Goal: Task Accomplishment & Management: Manage account settings

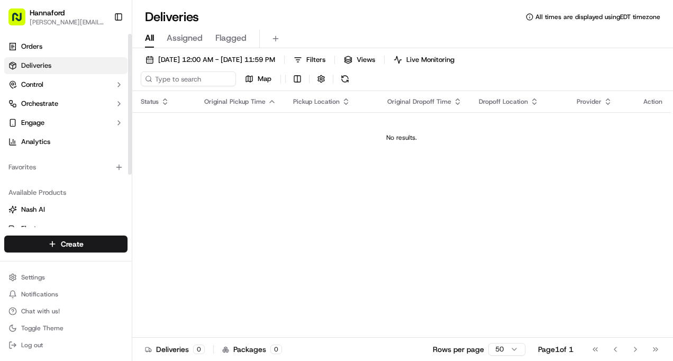
drag, startPoint x: 131, startPoint y: 144, endPoint x: 153, endPoint y: 55, distance: 91.7
click at [132, 55] on div at bounding box center [130, 104] width 4 height 141
click at [320, 77] on button "button" at bounding box center [321, 78] width 15 height 15
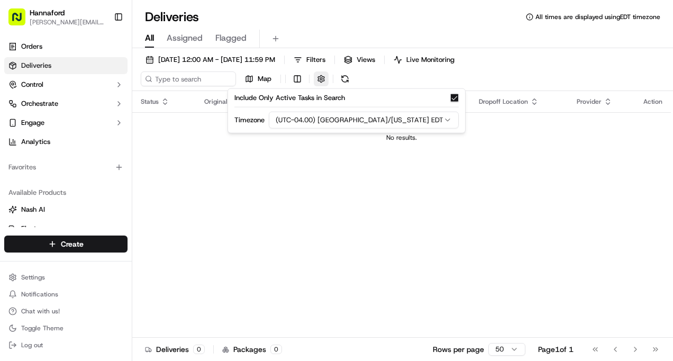
click at [320, 77] on button "button" at bounding box center [321, 78] width 15 height 15
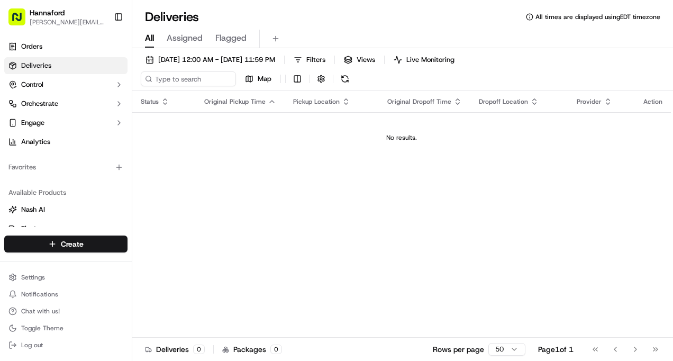
click at [183, 39] on span "Assigned" at bounding box center [185, 38] width 36 height 13
click at [231, 37] on span "Flagged" at bounding box center [230, 38] width 31 height 13
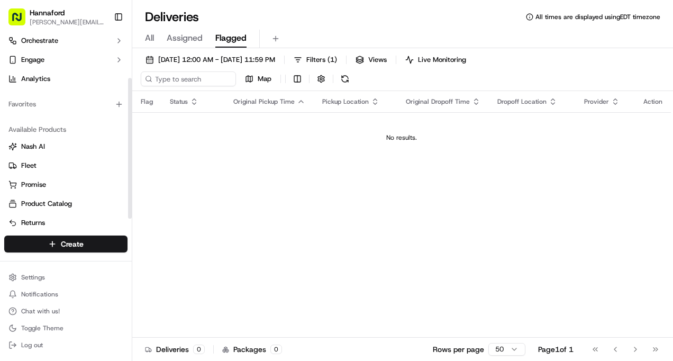
scroll to position [71, 0]
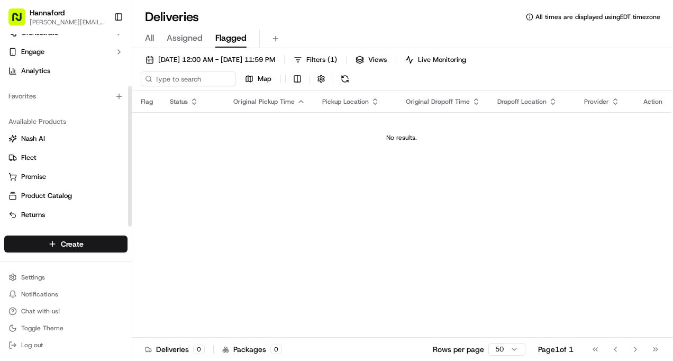
drag, startPoint x: 129, startPoint y: 151, endPoint x: 126, endPoint y: 227, distance: 75.7
click at [128, 226] on div at bounding box center [130, 156] width 4 height 141
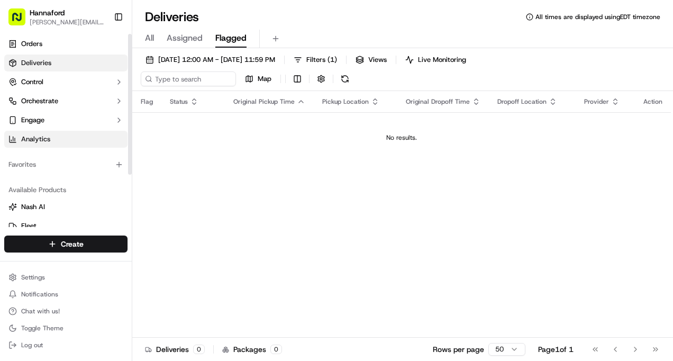
scroll to position [0, 0]
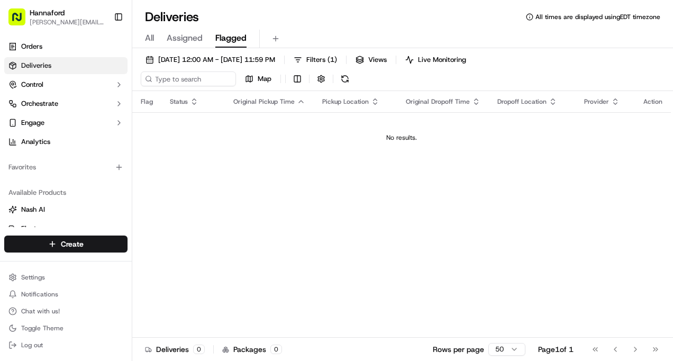
click at [58, 23] on span "[PERSON_NAME][EMAIL_ADDRESS][PERSON_NAME][PERSON_NAME][DOMAIN_NAME]" at bounding box center [68, 22] width 76 height 8
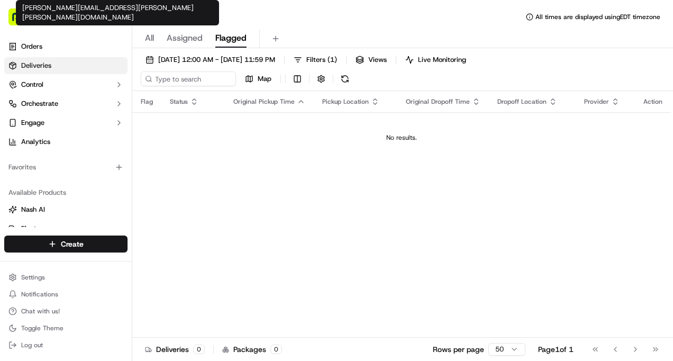
click at [45, 22] on span "[PERSON_NAME][EMAIL_ADDRESS][PERSON_NAME][PERSON_NAME][DOMAIN_NAME]" at bounding box center [68, 22] width 76 height 8
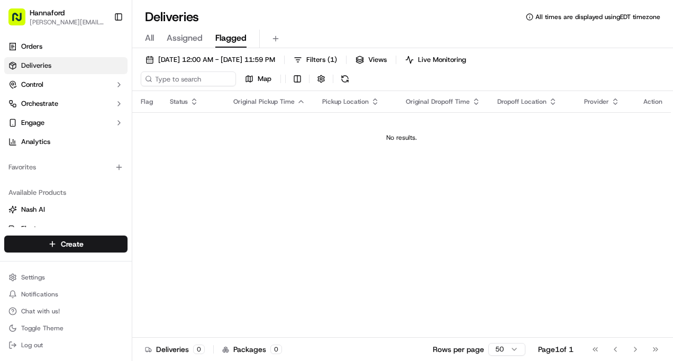
click at [120, 13] on button "Toggle Sidebar" at bounding box center [118, 17] width 18 height 18
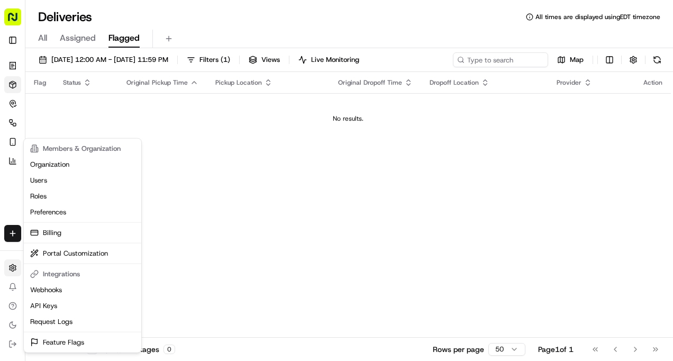
click at [14, 269] on html "Hannaford [EMAIL_ADDRESS][PERSON_NAME][PERSON_NAME][DOMAIN_NAME] Toggle Sidebar…" at bounding box center [336, 180] width 673 height 361
click at [51, 166] on link "Organization" at bounding box center [82, 165] width 113 height 16
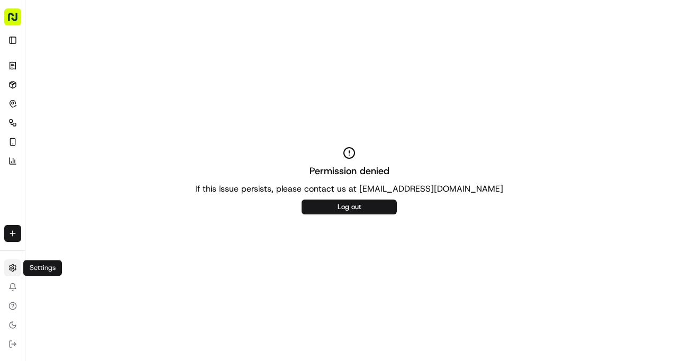
click at [13, 265] on html "Hannaford [EMAIL_ADDRESS][PERSON_NAME][PERSON_NAME][DOMAIN_NAME] Toggle Sidebar…" at bounding box center [336, 180] width 673 height 361
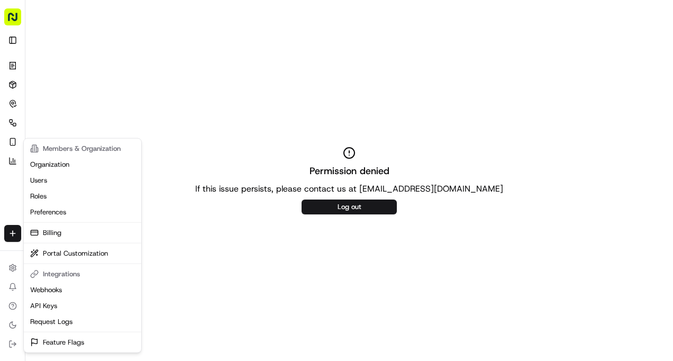
click at [207, 127] on html "Hannaford [EMAIL_ADDRESS][PERSON_NAME][PERSON_NAME][DOMAIN_NAME] Toggle Sidebar…" at bounding box center [336, 180] width 673 height 361
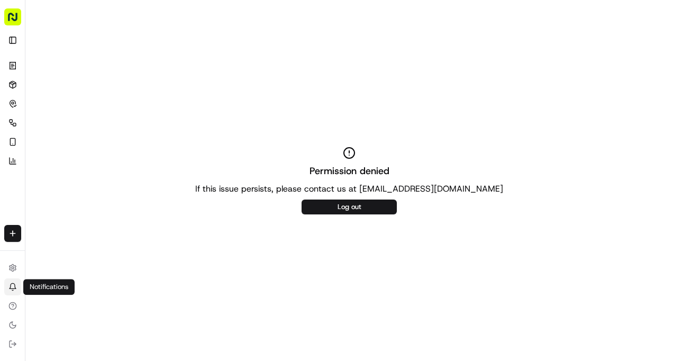
click at [11, 283] on icon at bounding box center [13, 285] width 6 height 5
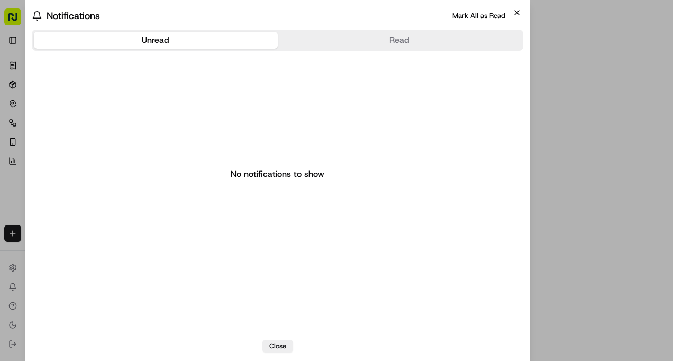
click at [519, 13] on icon "button" at bounding box center [516, 12] width 8 height 8
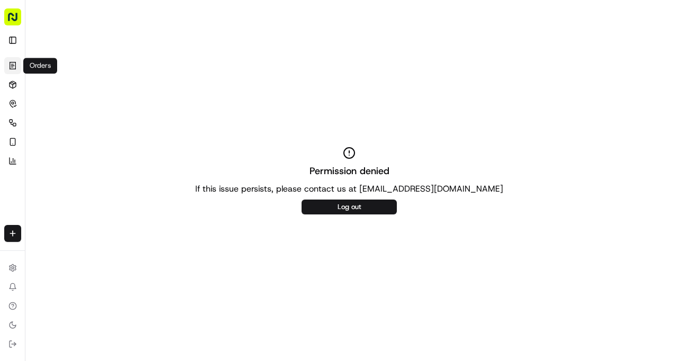
click at [10, 67] on icon at bounding box center [13, 65] width 6 height 7
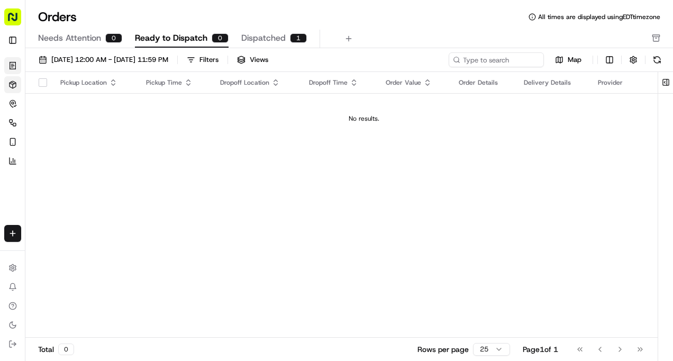
click at [13, 86] on icon at bounding box center [13, 87] width 0 height 4
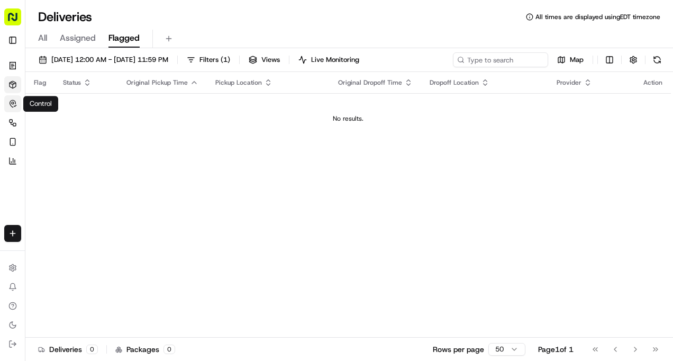
click at [13, 102] on circle "button" at bounding box center [13, 103] width 2 height 2
click at [12, 121] on icon "button" at bounding box center [12, 122] width 8 height 8
click at [12, 139] on icon "button" at bounding box center [12, 141] width 8 height 8
click at [11, 162] on icon at bounding box center [11, 161] width 0 height 1
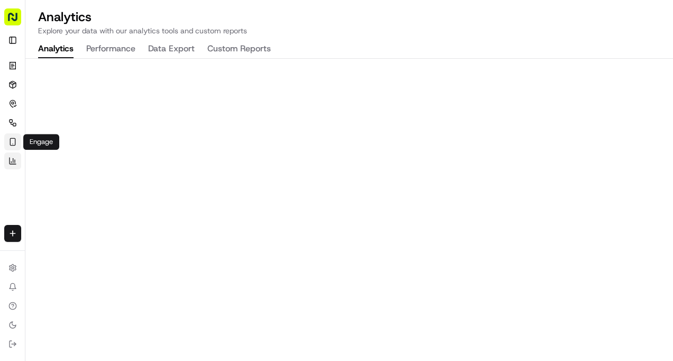
click at [12, 136] on button "Engage" at bounding box center [12, 141] width 17 height 17
click at [15, 328] on icon at bounding box center [12, 324] width 8 height 8
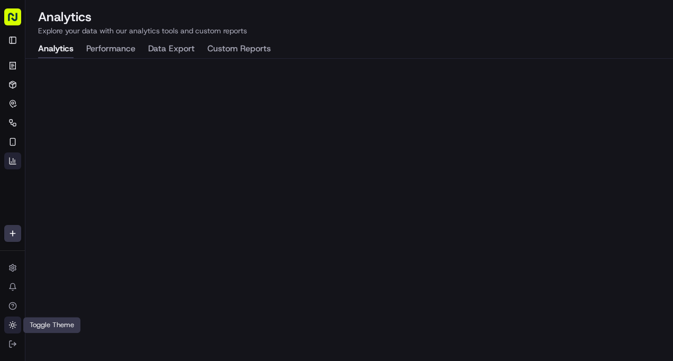
click at [16, 324] on icon at bounding box center [12, 324] width 8 height 8
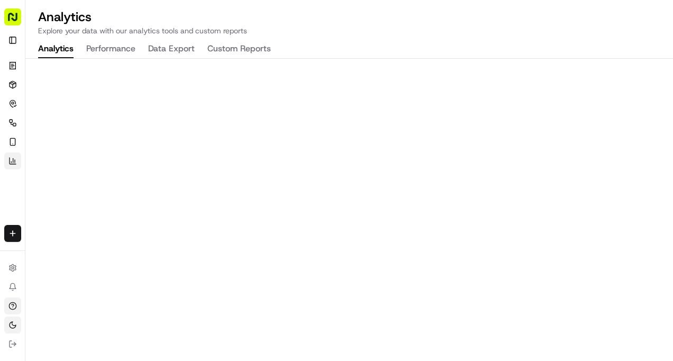
click at [12, 304] on icon at bounding box center [12, 305] width 8 height 8
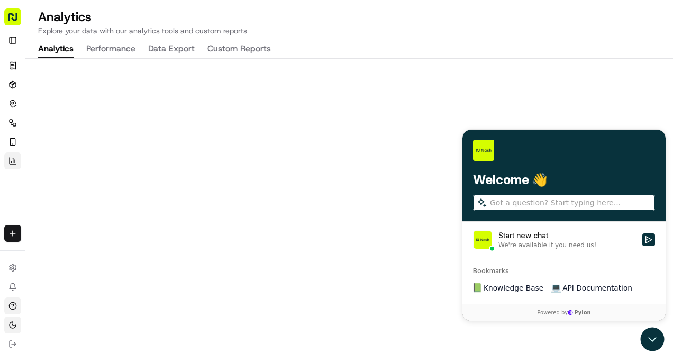
click at [12, 304] on icon at bounding box center [12, 305] width 8 height 8
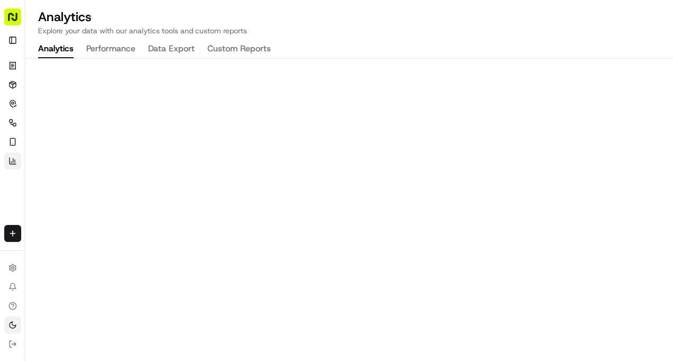
click at [14, 17] on rect "button" at bounding box center [12, 16] width 17 height 17
click at [14, 264] on html "Hannaford [EMAIL_ADDRESS][PERSON_NAME][PERSON_NAME][DOMAIN_NAME] Toggle Sidebar…" at bounding box center [336, 180] width 673 height 361
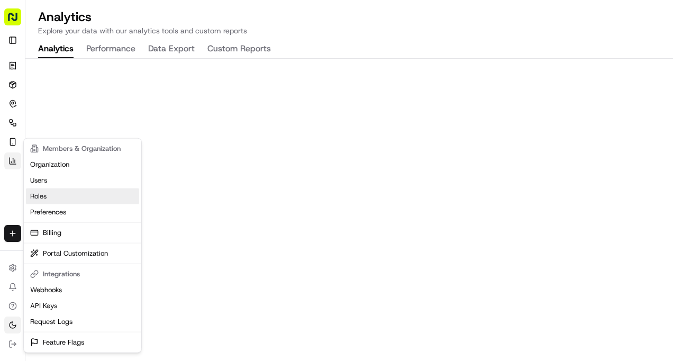
click at [48, 197] on link "Roles" at bounding box center [82, 196] width 113 height 16
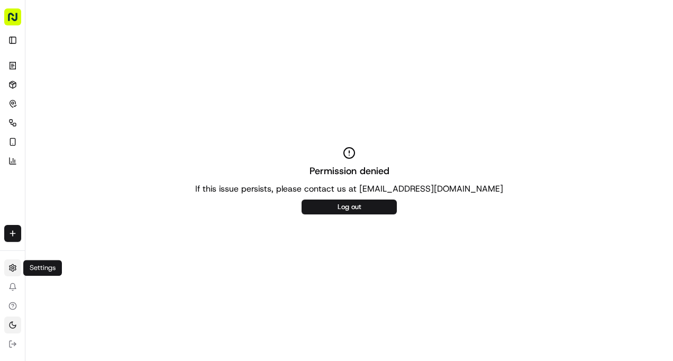
click at [13, 268] on html "Hannaford [EMAIL_ADDRESS][PERSON_NAME][PERSON_NAME][DOMAIN_NAME] Toggle Sidebar…" at bounding box center [336, 180] width 673 height 361
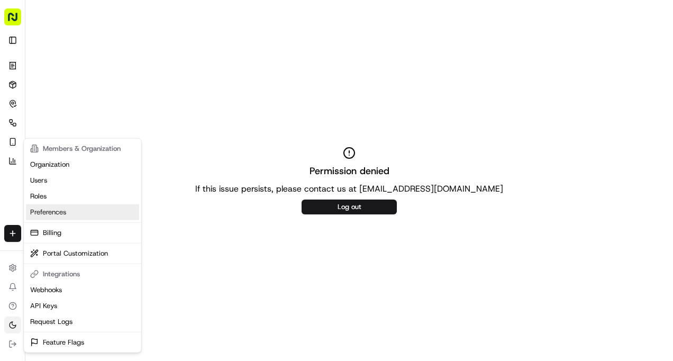
click at [45, 215] on link "Preferences" at bounding box center [82, 212] width 113 height 16
click at [14, 264] on html "Hannaford [EMAIL_ADDRESS][PERSON_NAME][PERSON_NAME][DOMAIN_NAME] Toggle Sidebar…" at bounding box center [336, 180] width 673 height 361
click at [51, 232] on link "Billing" at bounding box center [82, 233] width 113 height 16
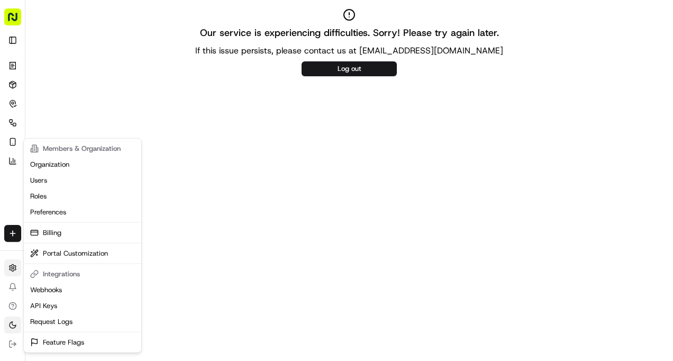
click at [17, 268] on html "Hannaford [EMAIL_ADDRESS][PERSON_NAME][PERSON_NAME][DOMAIN_NAME] Toggle Sidebar…" at bounding box center [336, 180] width 673 height 361
click at [62, 282] on link "Webhooks" at bounding box center [82, 290] width 113 height 16
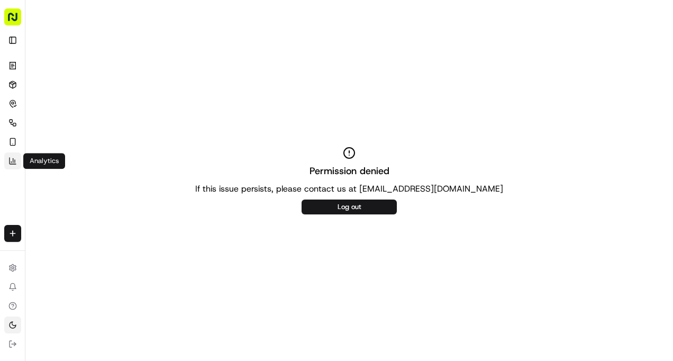
click at [15, 158] on icon at bounding box center [12, 161] width 8 height 8
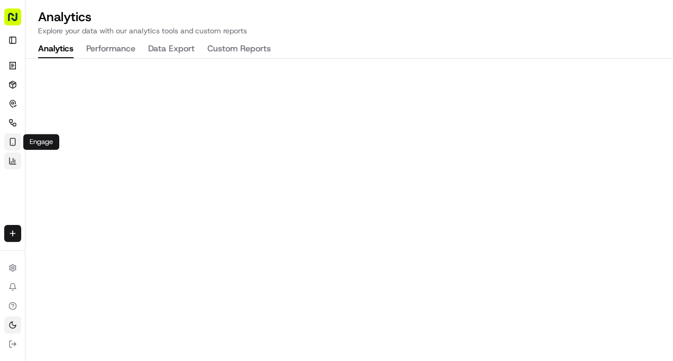
click at [13, 142] on icon "button" at bounding box center [12, 141] width 8 height 8
click at [12, 125] on icon "button" at bounding box center [12, 122] width 8 height 8
click at [13, 100] on icon "button" at bounding box center [13, 103] width 6 height 7
click at [13, 81] on icon at bounding box center [13, 84] width 6 height 7
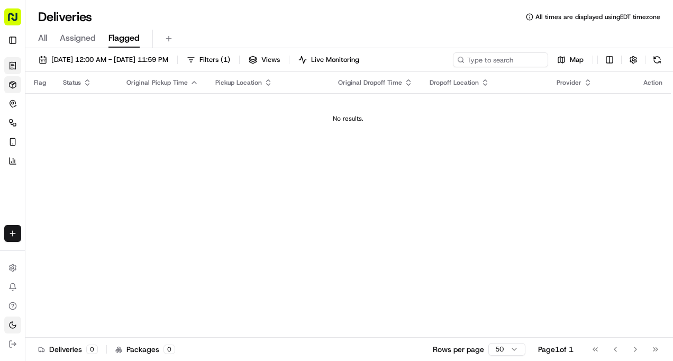
click at [14, 59] on link "Orders" at bounding box center [12, 65] width 17 height 17
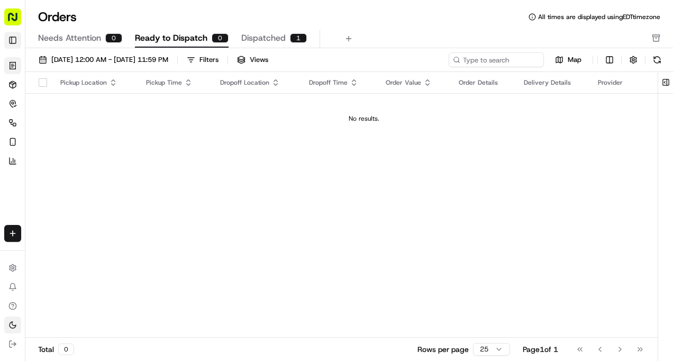
click at [16, 33] on button "Toggle Sidebar" at bounding box center [12, 40] width 17 height 17
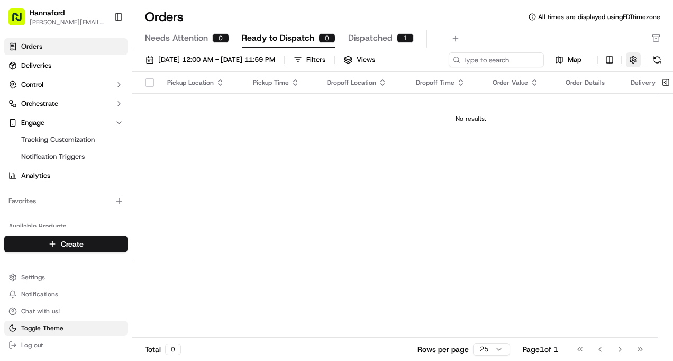
click at [635, 60] on button "button" at bounding box center [633, 59] width 15 height 15
click at [591, 34] on div "Needs Attention 0 Ready to Dispatch 0 Dispatched 1" at bounding box center [395, 39] width 500 height 18
click at [44, 24] on span "[PERSON_NAME][EMAIL_ADDRESS][PERSON_NAME][PERSON_NAME][DOMAIN_NAME]" at bounding box center [68, 22] width 76 height 8
click at [45, 20] on span "[PERSON_NAME][EMAIL_ADDRESS][PERSON_NAME][PERSON_NAME][DOMAIN_NAME]" at bounding box center [68, 22] width 76 height 8
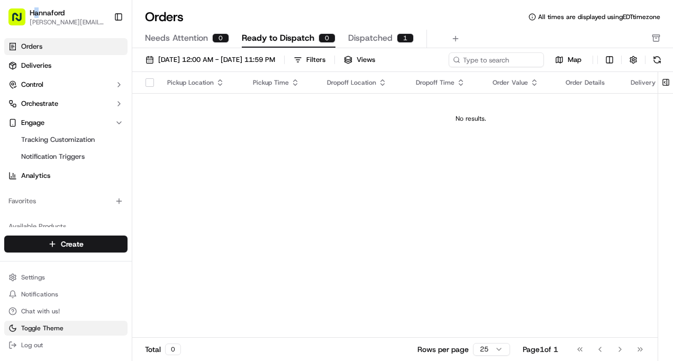
drag, startPoint x: 45, startPoint y: 20, endPoint x: 38, endPoint y: 11, distance: 11.3
click at [38, 11] on span "Hannaford" at bounding box center [47, 12] width 35 height 11
drag, startPoint x: 38, startPoint y: 11, endPoint x: 16, endPoint y: 14, distance: 21.9
click at [16, 14] on rect "button" at bounding box center [16, 16] width 17 height 17
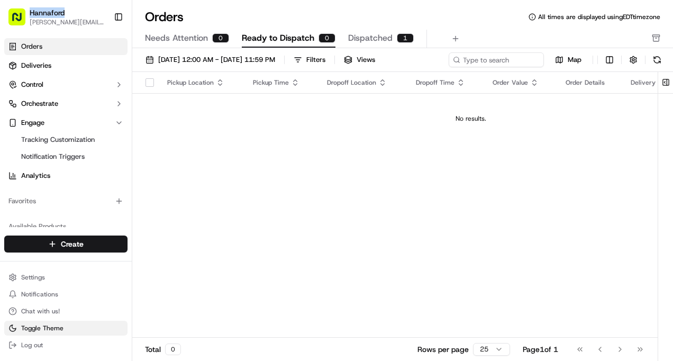
click at [16, 14] on rect "button" at bounding box center [16, 16] width 17 height 17
click at [200, 191] on div "Pickup Location Pickup Time Dropoff Location Dropoff Time Order Value Order Det…" at bounding box center [470, 204] width 677 height 265
drag, startPoint x: 129, startPoint y: 68, endPoint x: 161, endPoint y: 35, distance: 46.0
click at [132, 35] on div at bounding box center [130, 96] width 4 height 125
